Goal: Information Seeking & Learning: Learn about a topic

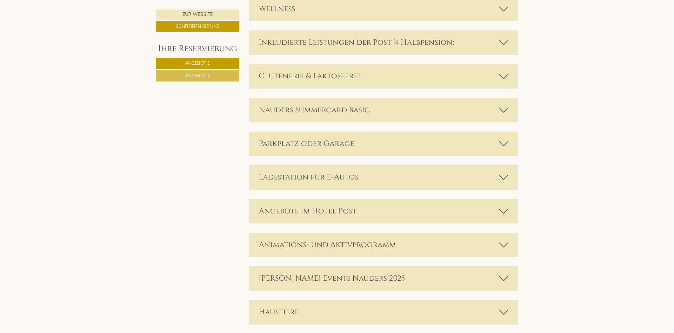
scroll to position [1269, 0]
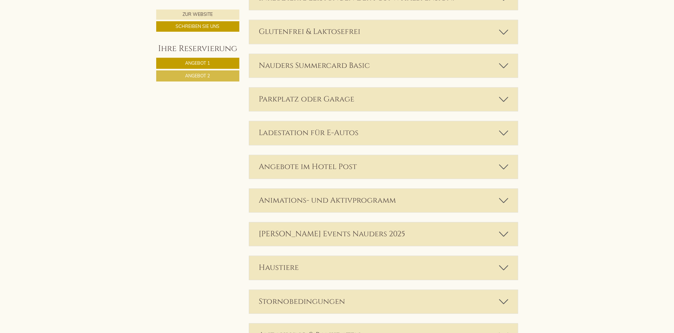
click at [350, 197] on div "Animations- und Aktivprogramm" at bounding box center [383, 200] width 268 height 23
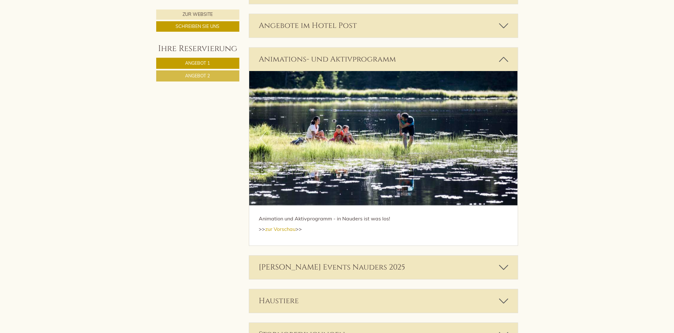
scroll to position [1481, 0]
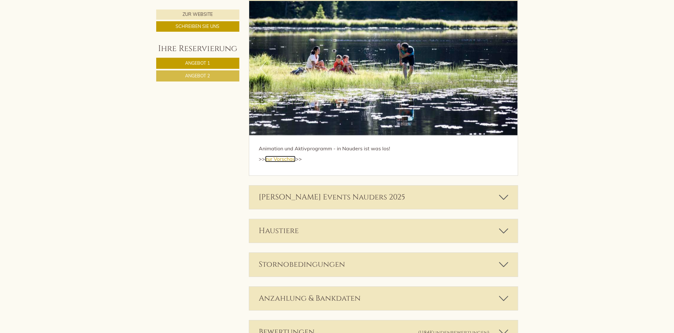
click at [280, 160] on link "zur Vorschau" at bounding box center [280, 159] width 30 height 6
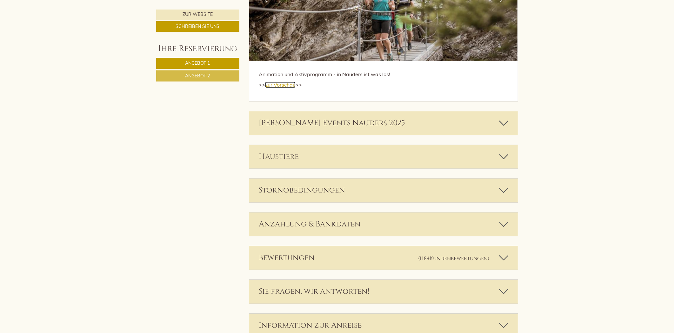
scroll to position [1551, 0]
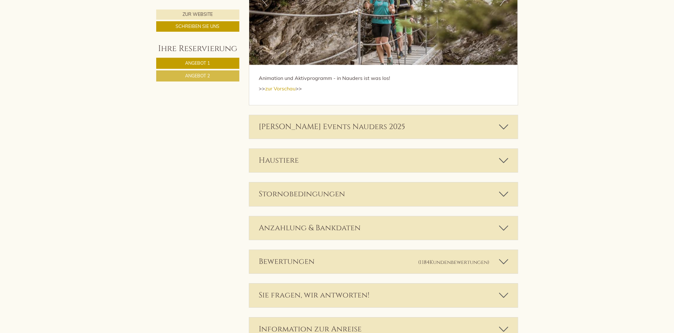
click at [338, 131] on div "[PERSON_NAME] Events Nauders 2025" at bounding box center [383, 126] width 268 height 23
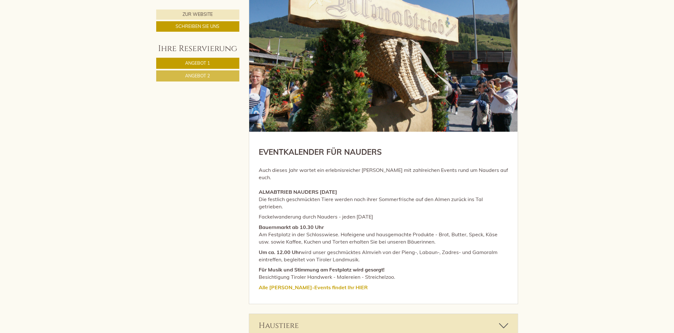
scroll to position [1798, 0]
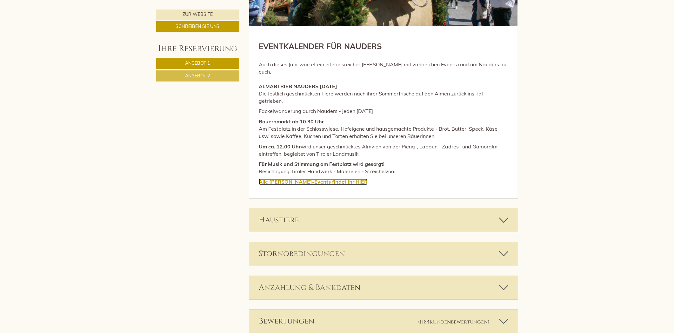
click at [320, 179] on strong "Alle [PERSON_NAME]-Events findet Ihr" at bounding box center [307, 182] width 96 height 6
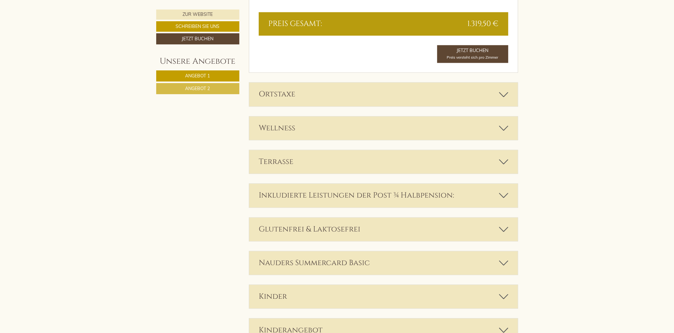
scroll to position [1304, 0]
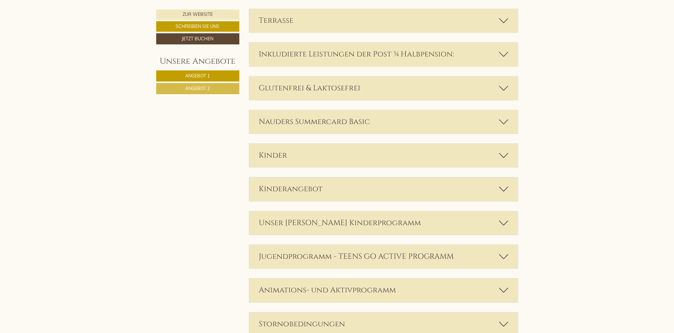
click at [387, 217] on div "Unser Draussen Hausen Kinderprogramm" at bounding box center [383, 222] width 268 height 23
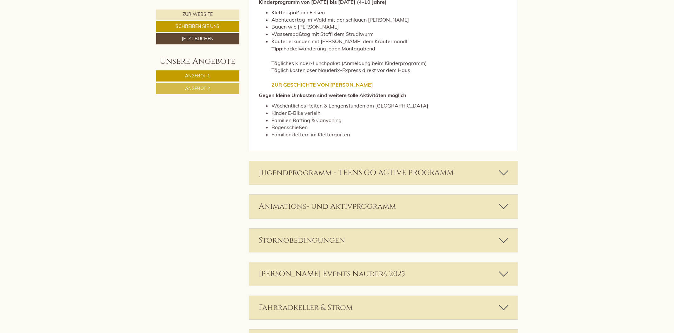
scroll to position [1727, 0]
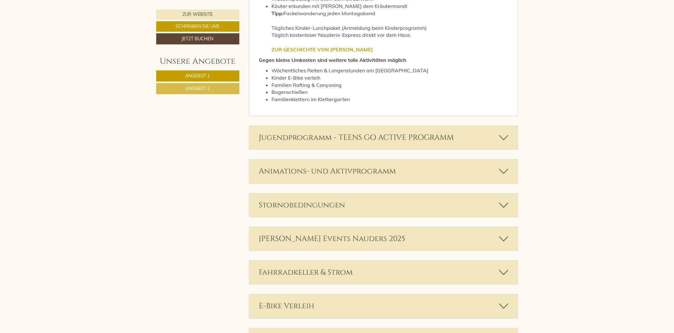
click at [346, 135] on div "Jugendprogramm - TEENS GO ACTIVE PROGRAMM" at bounding box center [383, 137] width 268 height 23
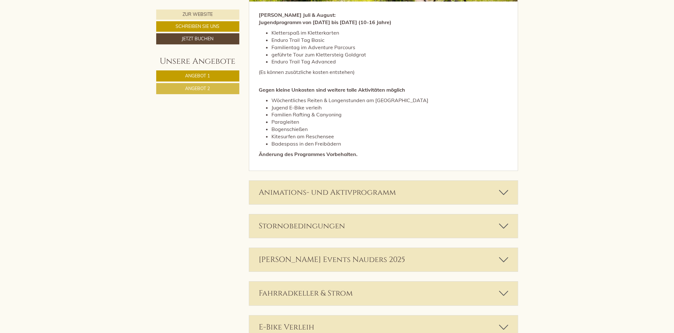
click at [367, 182] on div "Animations- und Aktivprogramm" at bounding box center [383, 192] width 268 height 23
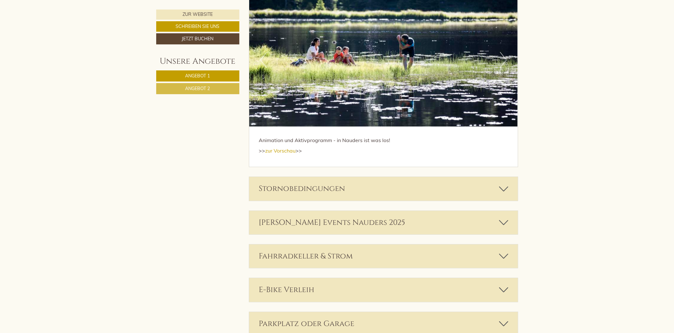
scroll to position [2256, 0]
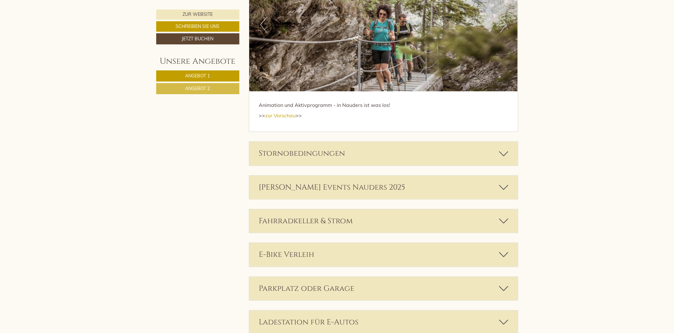
click at [320, 181] on div "[PERSON_NAME] Events Nauders 2025" at bounding box center [383, 187] width 268 height 23
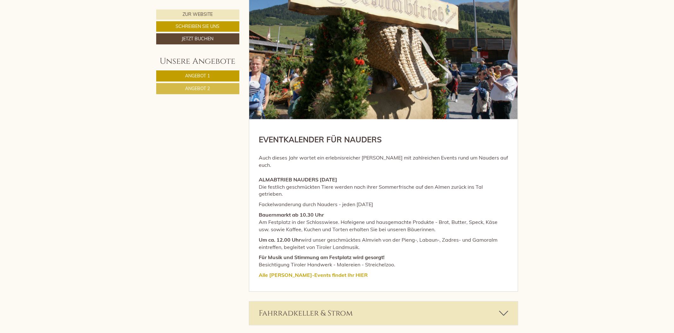
scroll to position [2503, 0]
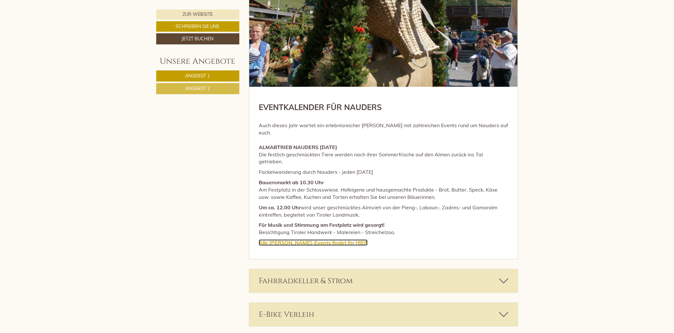
click at [314, 240] on strong "Alle [PERSON_NAME]-Events findet Ihr" at bounding box center [307, 243] width 96 height 6
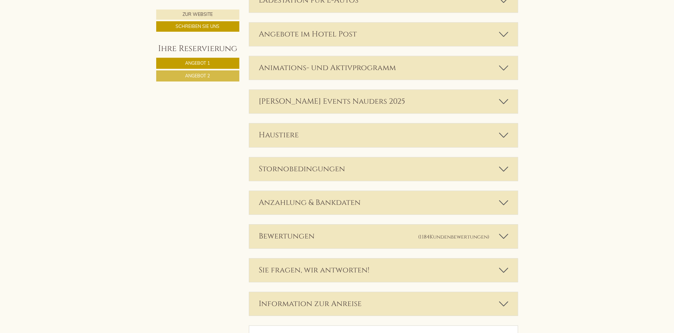
scroll to position [1375, 0]
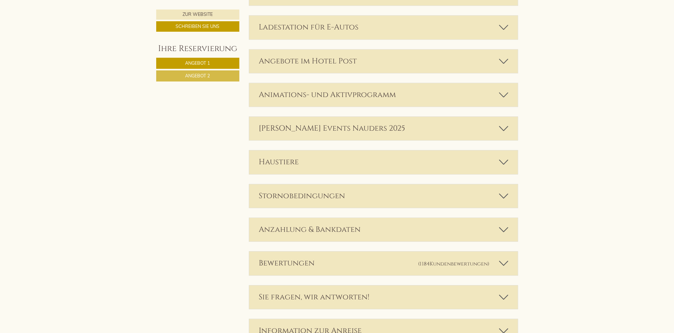
click at [318, 128] on div "[PERSON_NAME] Events Nauders 2025" at bounding box center [383, 128] width 268 height 23
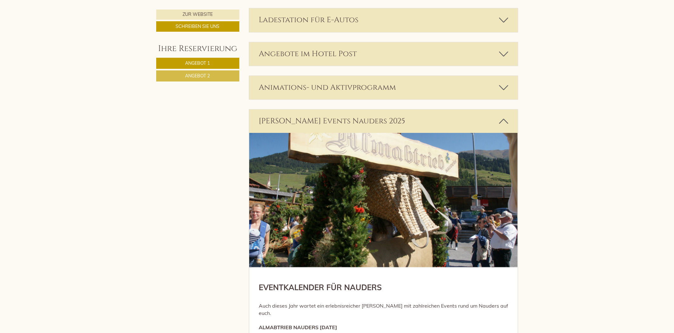
scroll to position [1551, 0]
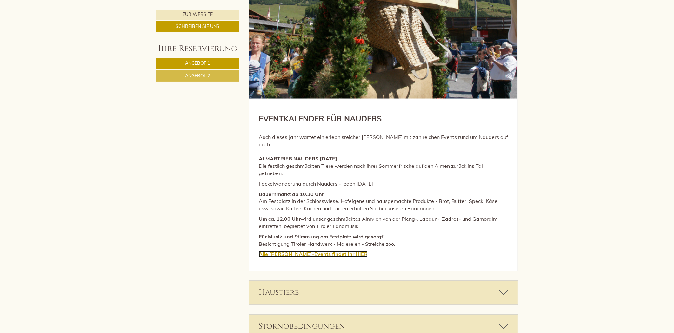
click at [329, 251] on strong "Alle [PERSON_NAME]-Events findet Ihr" at bounding box center [307, 254] width 96 height 6
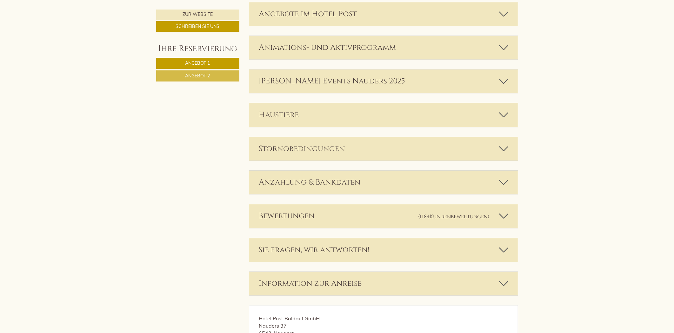
scroll to position [1410, 0]
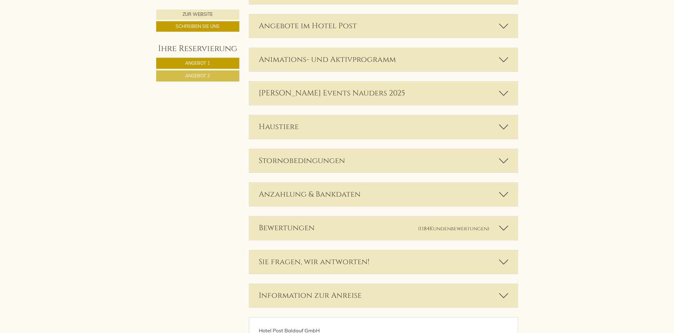
click at [310, 65] on div "Animations- und Aktivprogramm" at bounding box center [383, 59] width 268 height 23
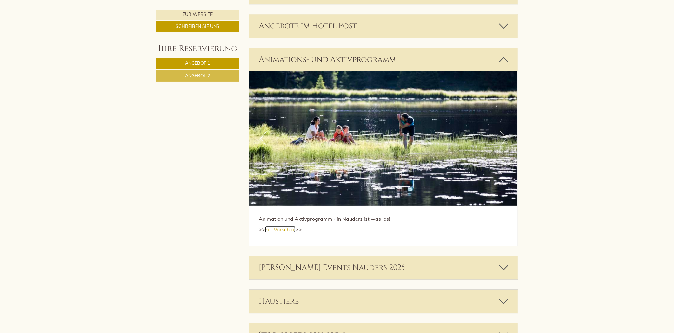
click at [274, 229] on link "zur Vorschau" at bounding box center [280, 229] width 30 height 6
click at [290, 232] on link "zur Vorschau" at bounding box center [280, 229] width 30 height 6
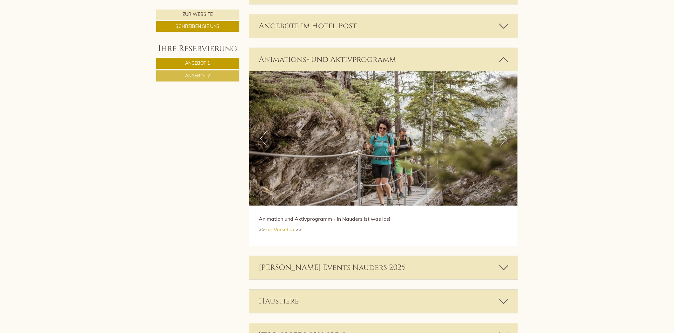
click at [505, 56] on icon at bounding box center [503, 59] width 9 height 11
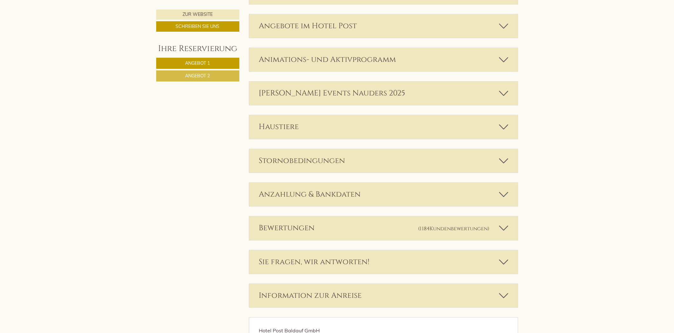
click at [411, 30] on div "Angebote im Hotel Post" at bounding box center [383, 25] width 268 height 23
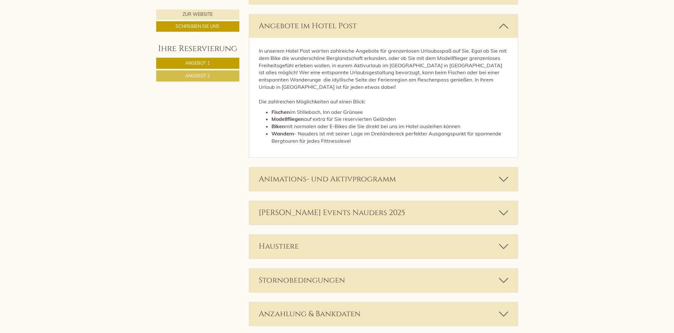
click at [411, 30] on div "Angebote im Hotel Post" at bounding box center [383, 25] width 268 height 23
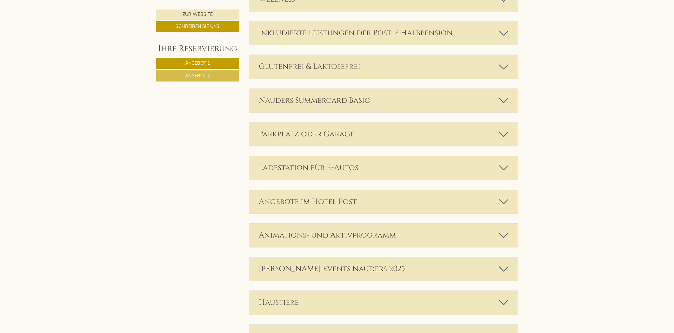
scroll to position [1234, 0]
click at [364, 131] on div "Parkplatz oder Garage" at bounding box center [383, 134] width 268 height 23
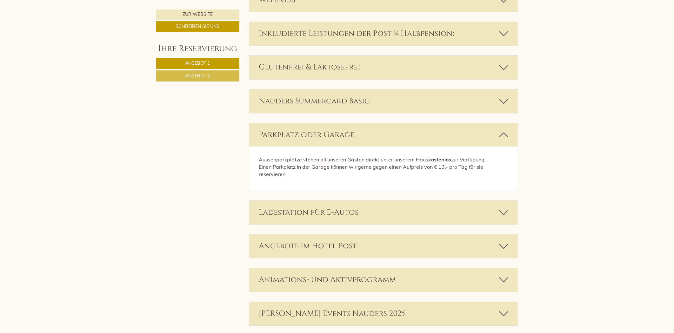
click at [367, 106] on div "Nauders Summercard Basic" at bounding box center [383, 100] width 268 height 23
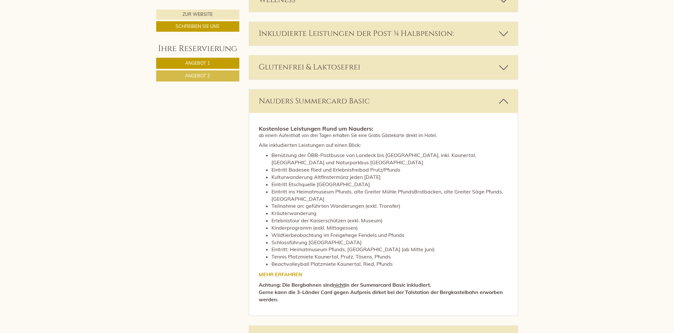
click at [367, 104] on div "Nauders Summercard Basic" at bounding box center [383, 100] width 268 height 23
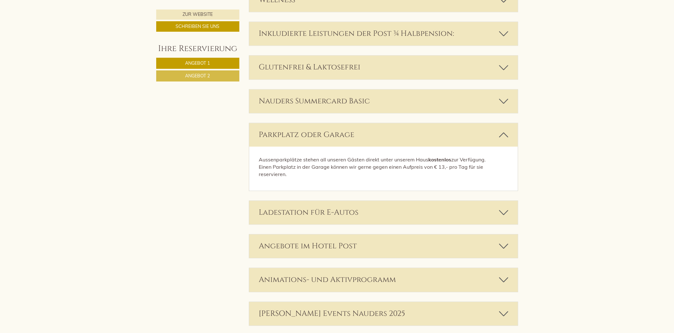
click at [369, 130] on div "Parkplatz oder Garage" at bounding box center [383, 134] width 268 height 23
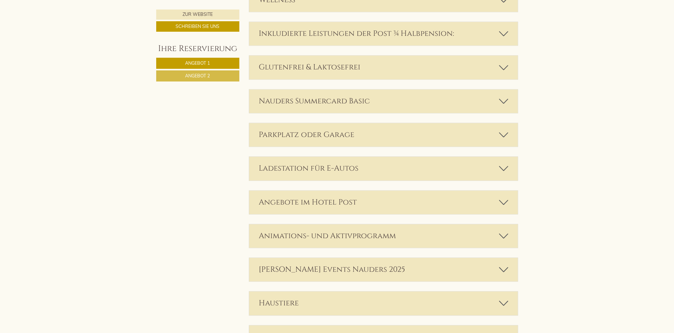
click at [356, 39] on div "Inkludierte Leistungen der Post ¾ Halbpension:" at bounding box center [383, 33] width 268 height 23
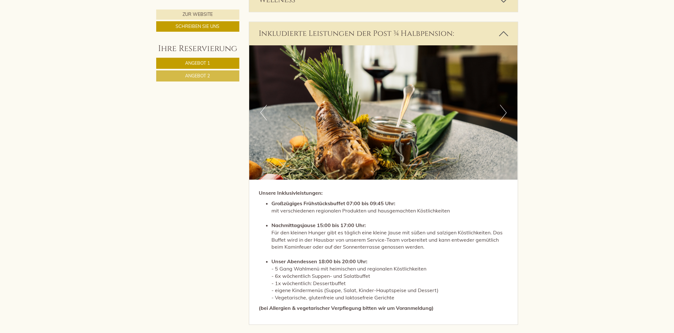
click at [356, 39] on div "Inkludierte Leistungen der Post ¾ Halbpension:" at bounding box center [383, 33] width 268 height 23
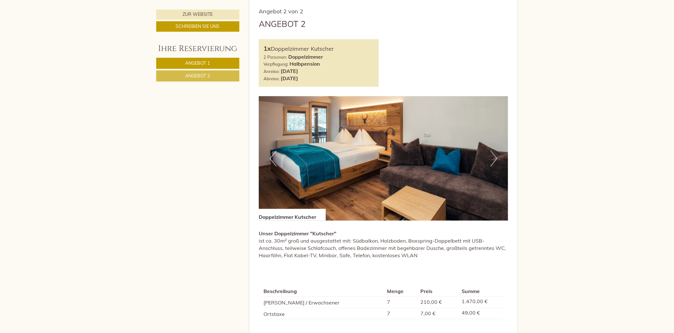
click at [214, 77] on link "Angebot 2" at bounding box center [197, 75] width 83 height 11
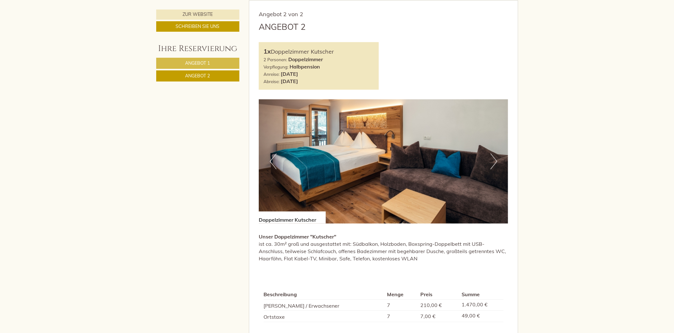
click at [213, 67] on link "Angebot 1" at bounding box center [197, 63] width 83 height 11
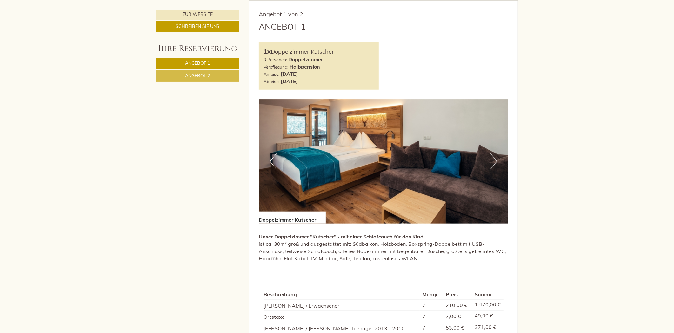
click at [213, 74] on link "Angebot 2" at bounding box center [197, 75] width 83 height 11
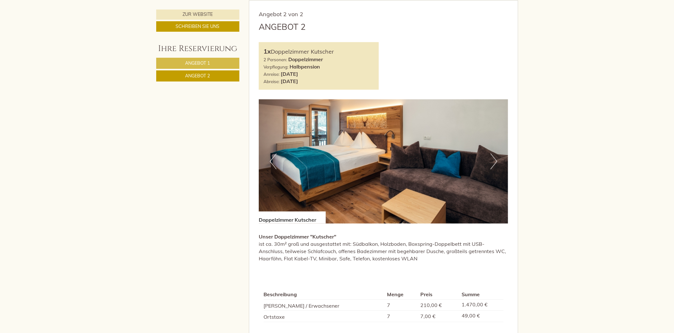
click at [207, 64] on span "Angebot 1" at bounding box center [197, 63] width 25 height 6
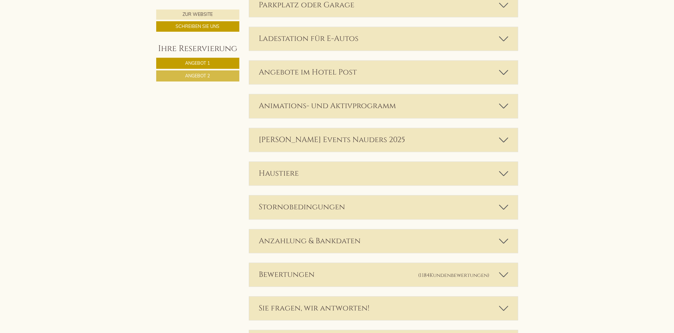
scroll to position [1005, 0]
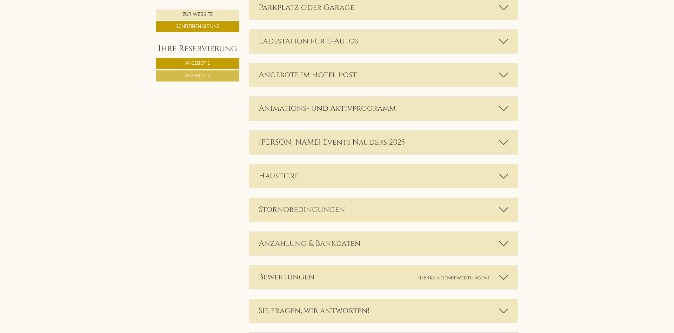
click at [309, 144] on div "[PERSON_NAME] Events Nauders 2025" at bounding box center [383, 142] width 268 height 23
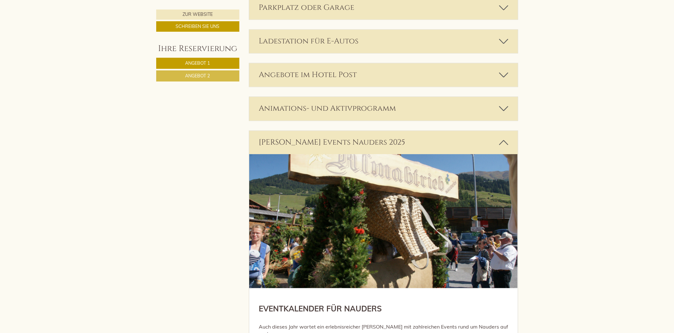
click at [505, 143] on icon at bounding box center [503, 142] width 9 height 11
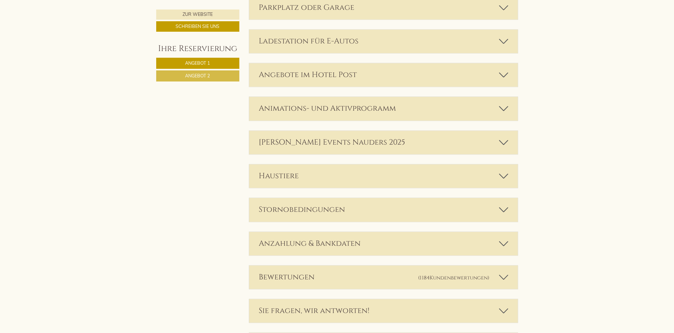
click at [397, 106] on div "Animations- und Aktivprogramm" at bounding box center [383, 108] width 268 height 23
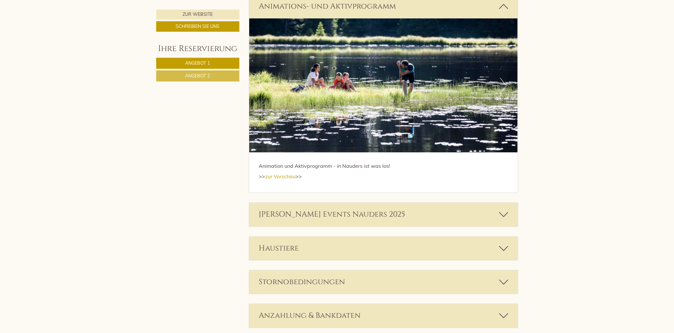
scroll to position [1111, 0]
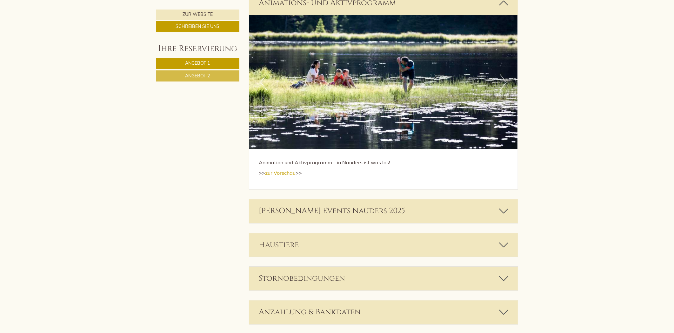
click at [435, 247] on div "Haustiere" at bounding box center [383, 244] width 268 height 23
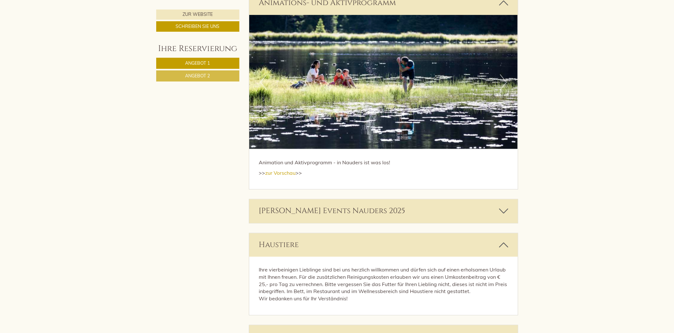
click at [435, 247] on div "Haustiere" at bounding box center [383, 244] width 268 height 23
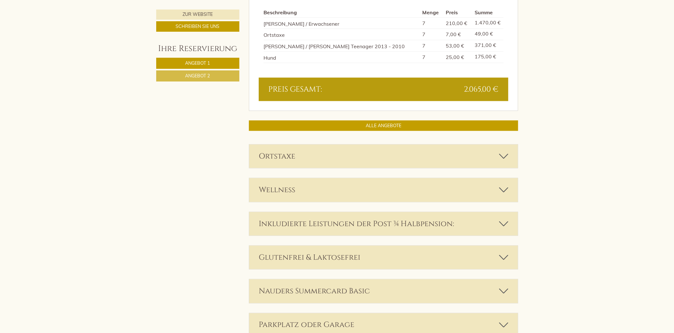
scroll to position [582, 0]
